Goal: Task Accomplishment & Management: Manage account settings

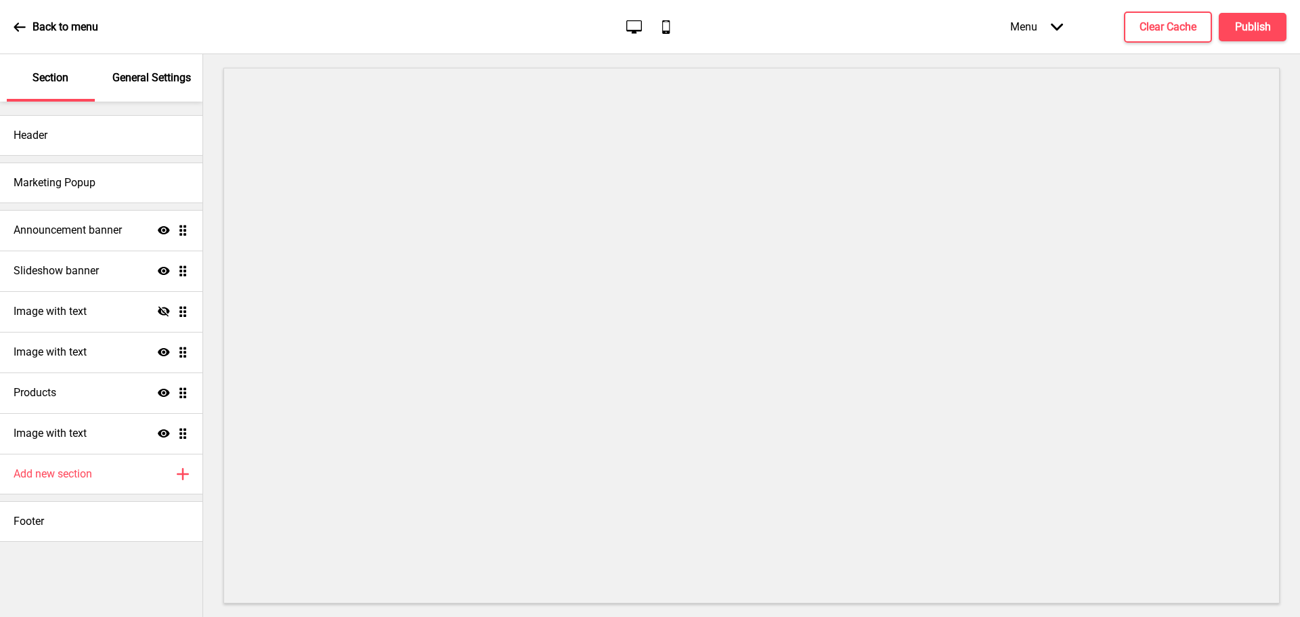
click at [1039, 20] on div "Menu Arrow down" at bounding box center [1037, 27] width 80 height 40
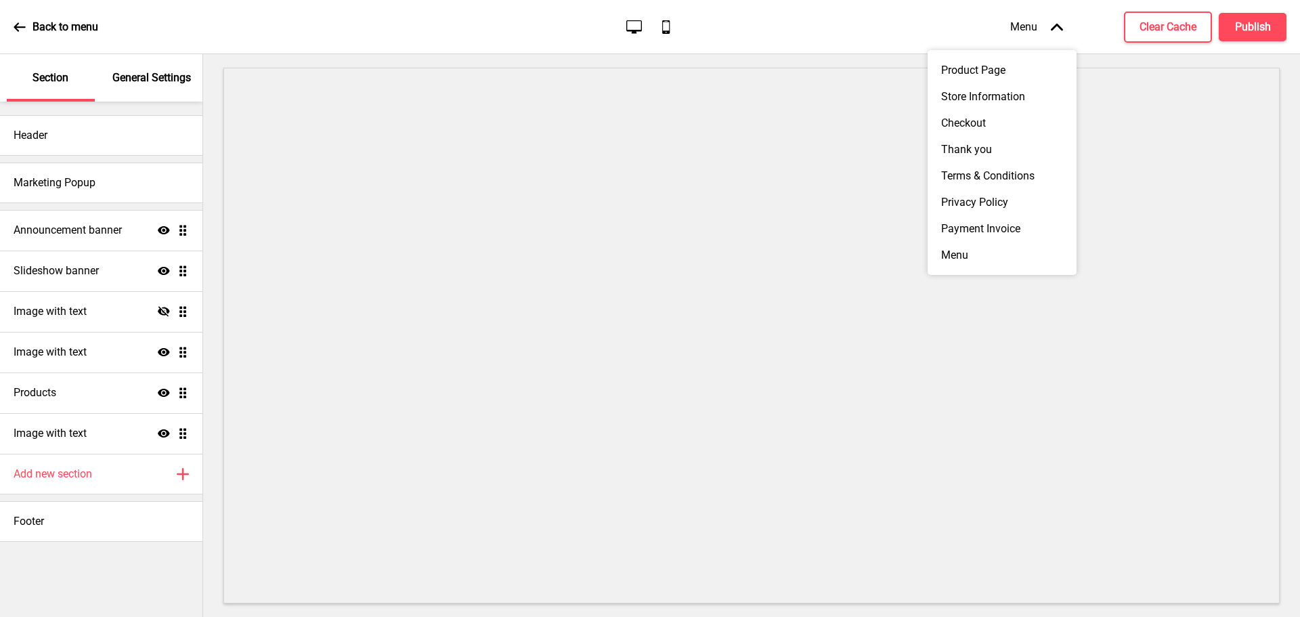
click at [1039, 20] on div "Menu Arrow up" at bounding box center [1037, 27] width 80 height 40
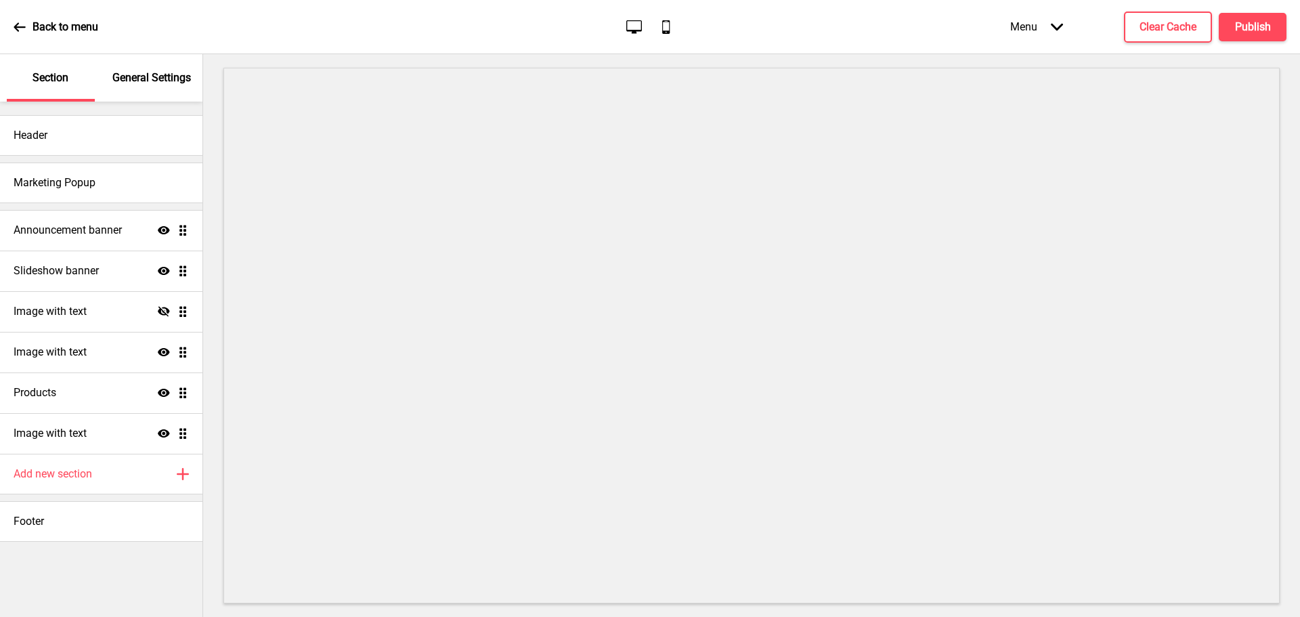
click at [152, 79] on p "General Settings" at bounding box center [151, 77] width 79 height 15
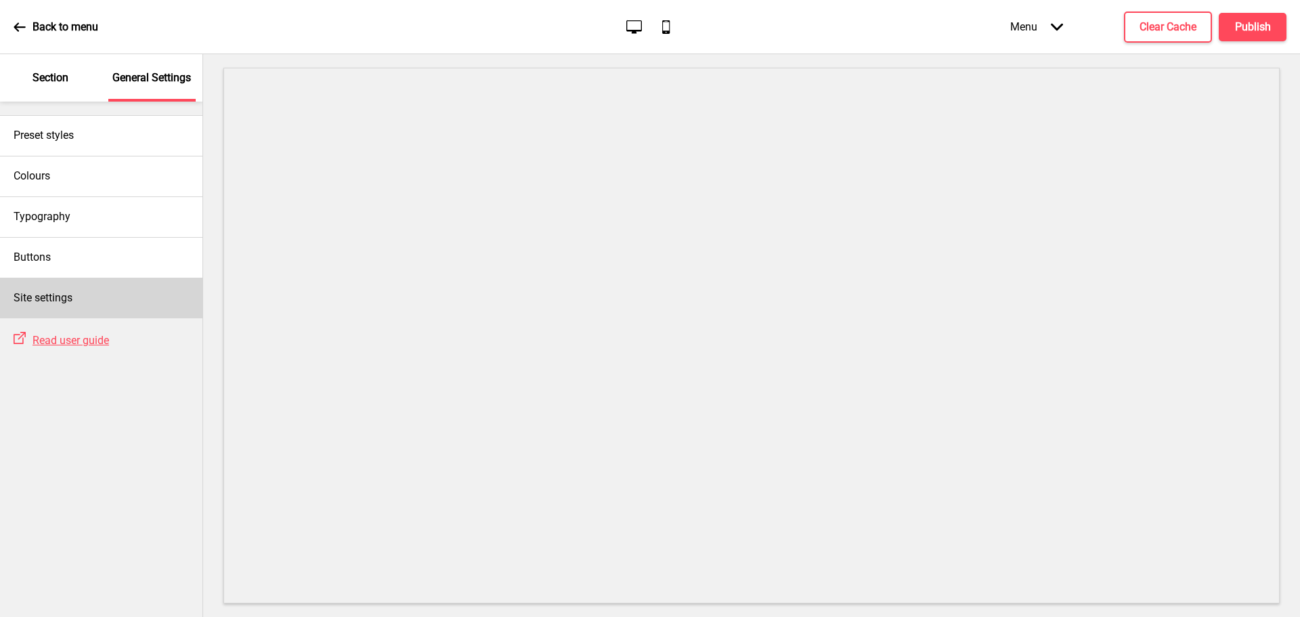
click at [89, 312] on div "Site settings" at bounding box center [101, 298] width 202 height 41
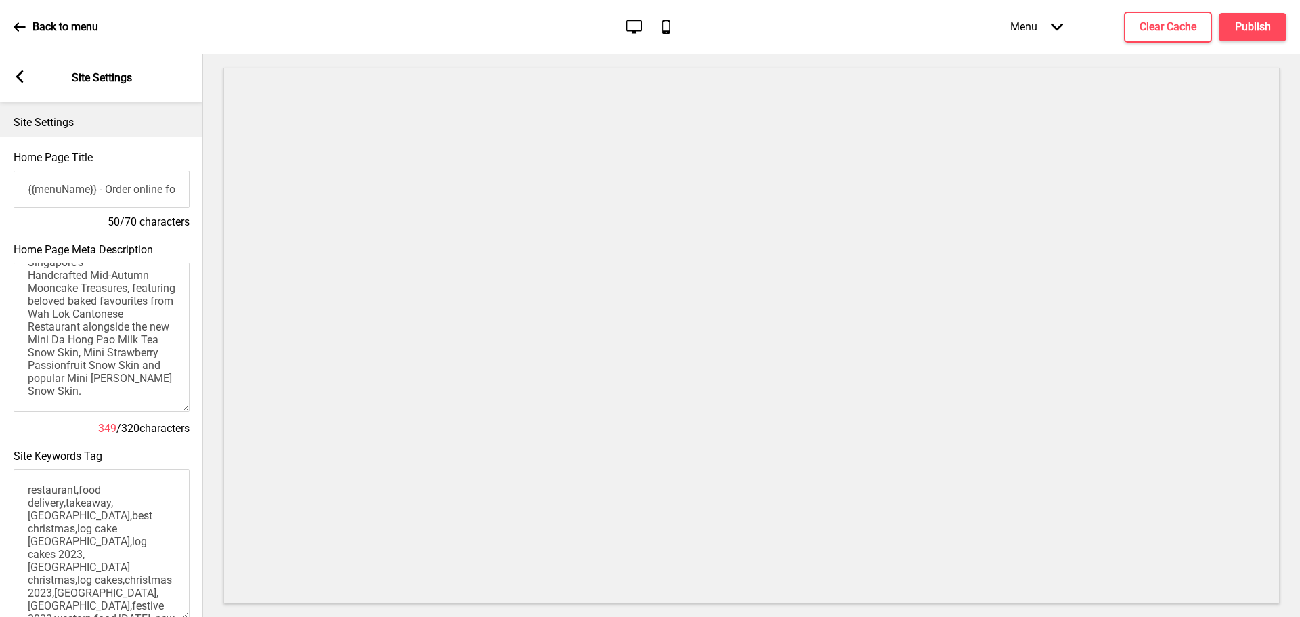
click at [22, 79] on rect at bounding box center [20, 76] width 12 height 12
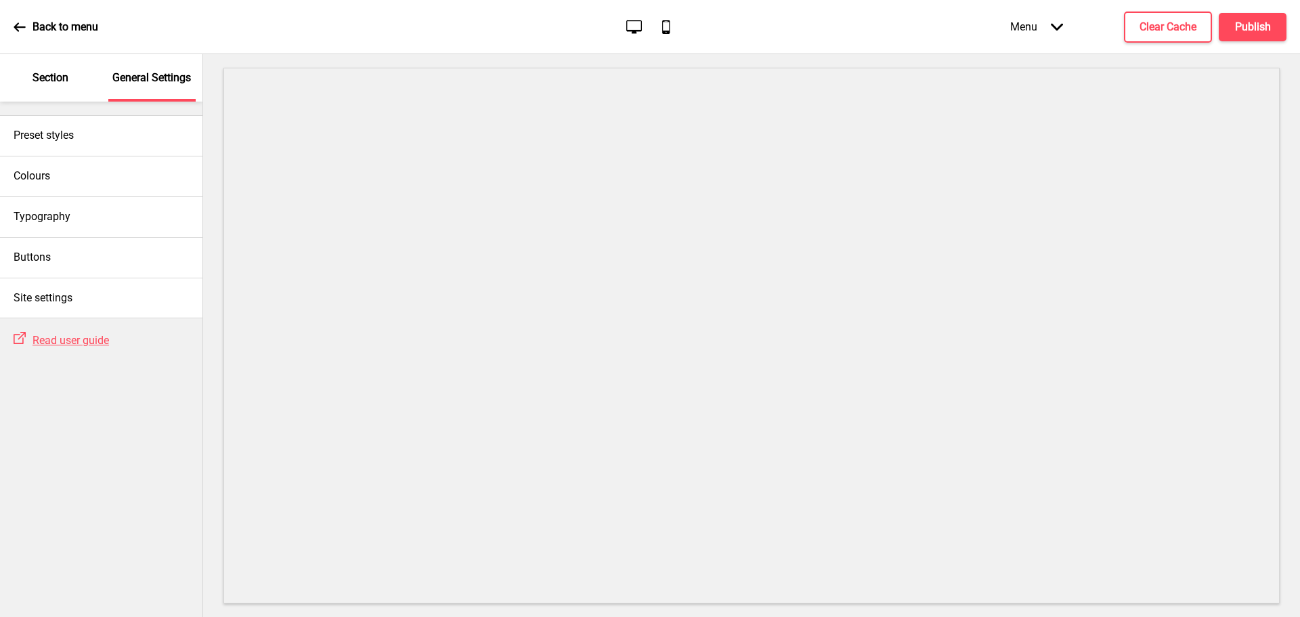
click at [74, 83] on div "Section" at bounding box center [51, 77] width 88 height 47
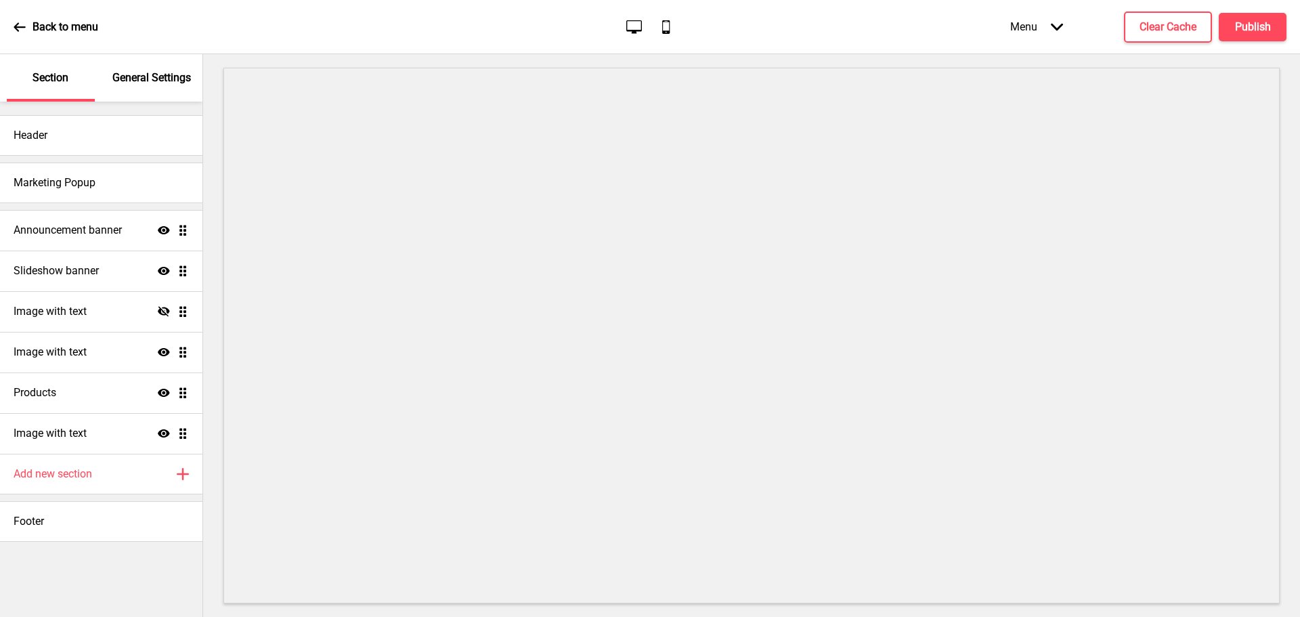
click at [26, 26] on div "Back to menu" at bounding box center [56, 27] width 85 height 37
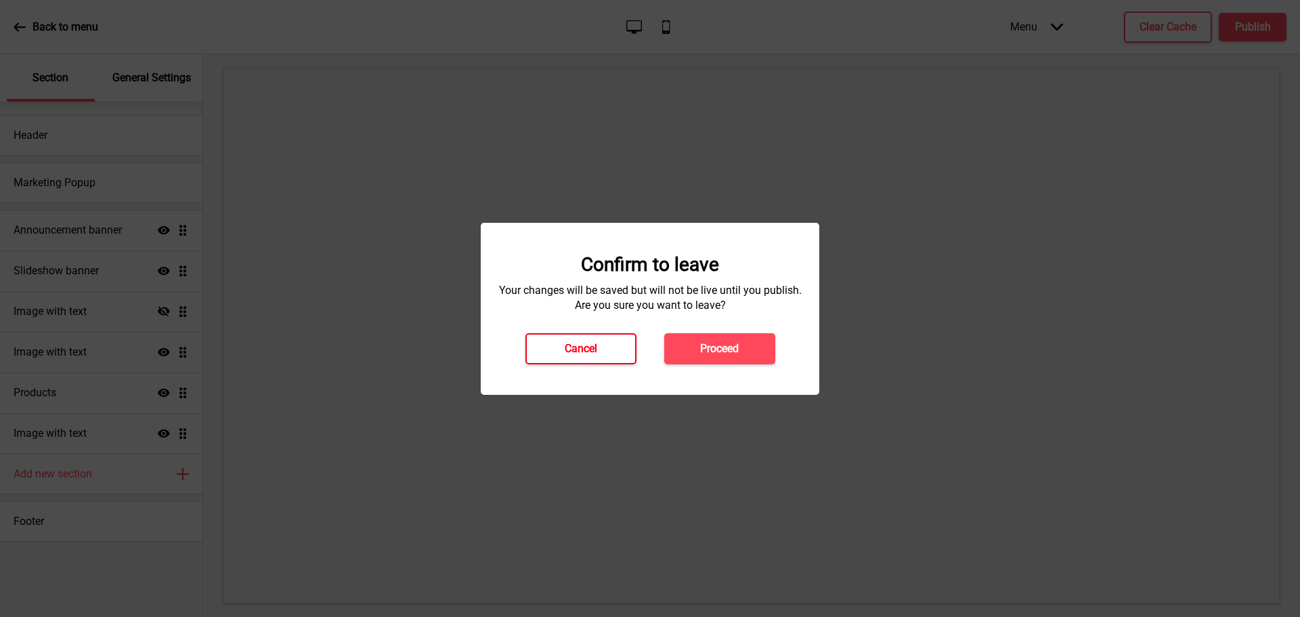
click at [596, 346] on h4 "Cancel" at bounding box center [581, 348] width 32 height 15
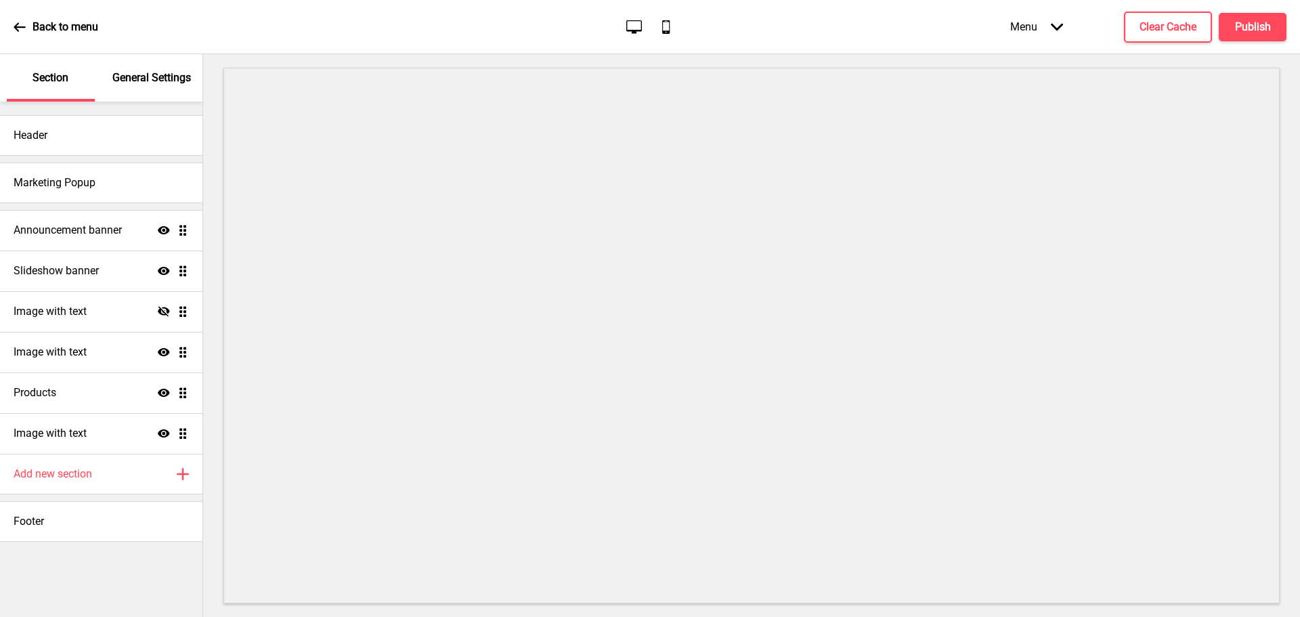
click at [39, 25] on p "Back to menu" at bounding box center [65, 27] width 66 height 15
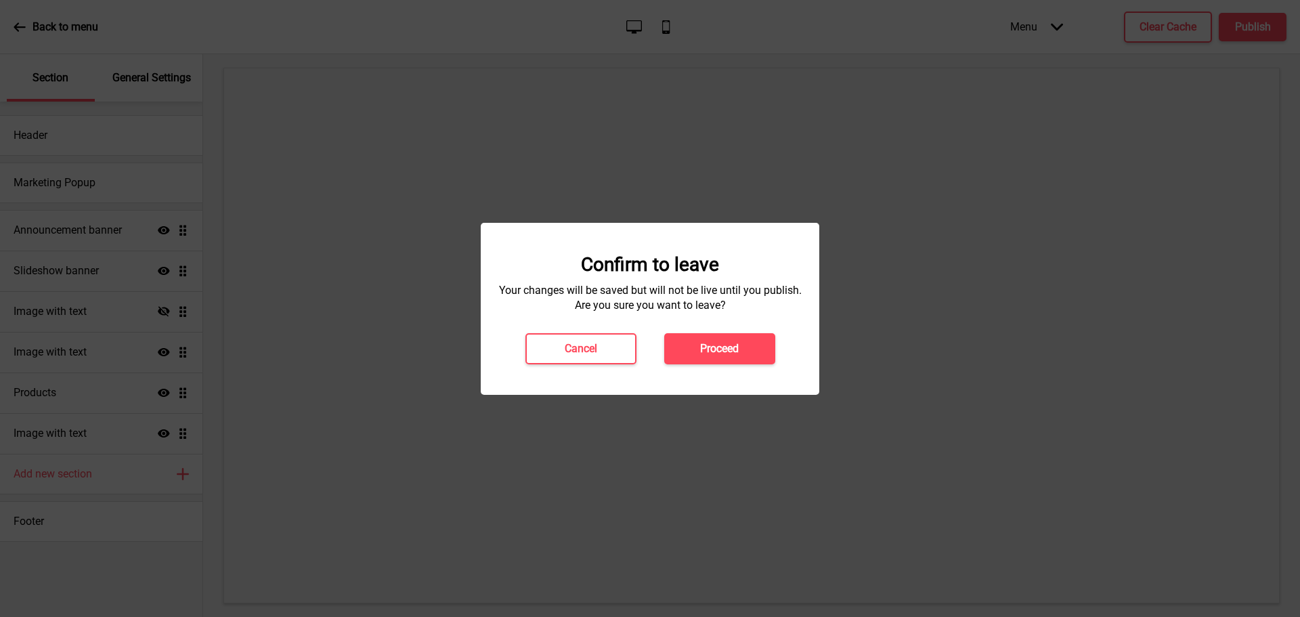
click at [734, 364] on div "Confirm to leave Your changes will be saved but will not be live until you publ…" at bounding box center [650, 309] width 338 height 172
click at [744, 351] on button "Proceed" at bounding box center [719, 348] width 111 height 31
